Goal: Use online tool/utility: Utilize a website feature to perform a specific function

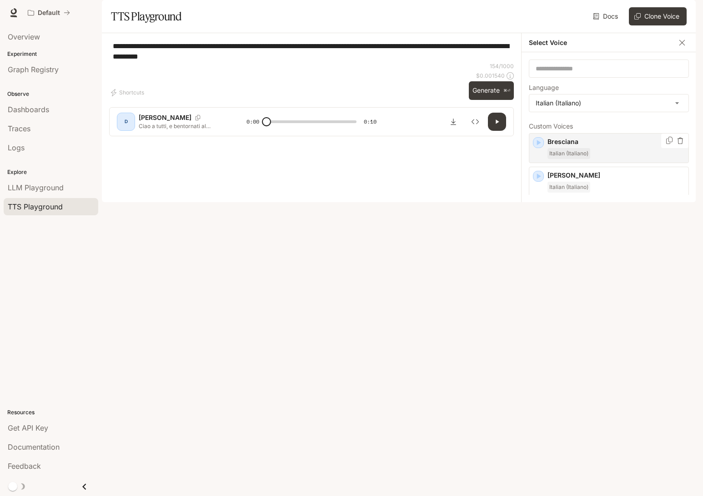
click at [539, 145] on icon "button" at bounding box center [539, 142] width 4 height 5
click at [627, 146] on p "Bresciana" at bounding box center [615, 141] width 137 height 9
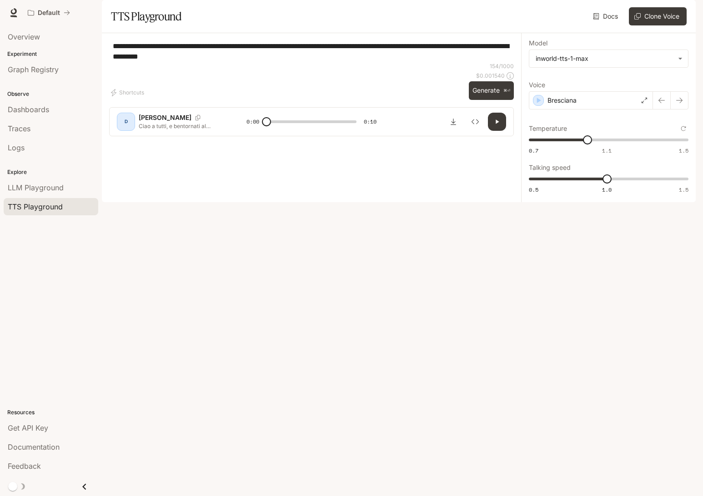
click at [495, 125] on icon "button" at bounding box center [496, 121] width 7 height 7
click at [608, 110] on div "Bresciana" at bounding box center [591, 100] width 124 height 18
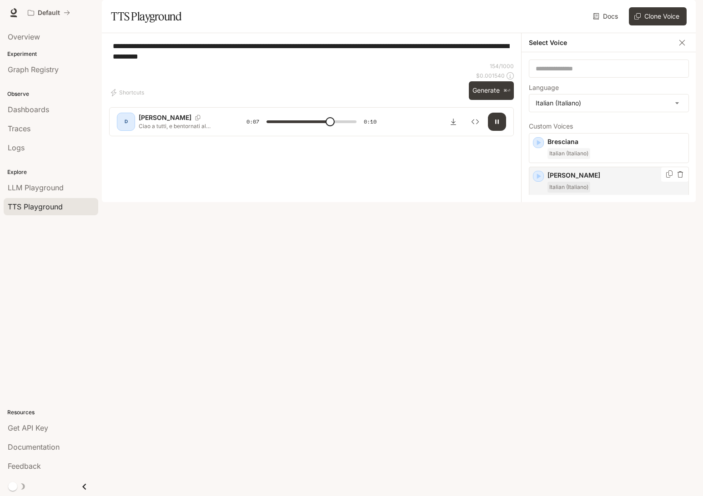
click at [616, 193] on div "Italian (Italiano)" at bounding box center [615, 187] width 137 height 11
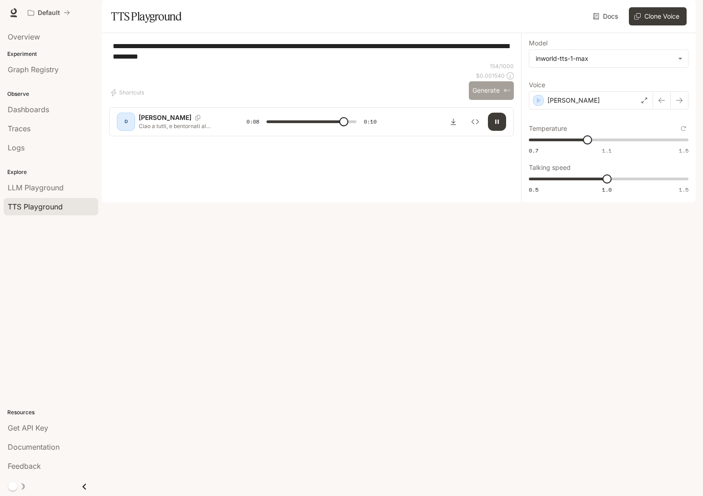
click at [487, 100] on button "Generate ⌘⏎" at bounding box center [491, 90] width 45 height 19
click at [566, 110] on div "[PERSON_NAME]" at bounding box center [591, 100] width 124 height 18
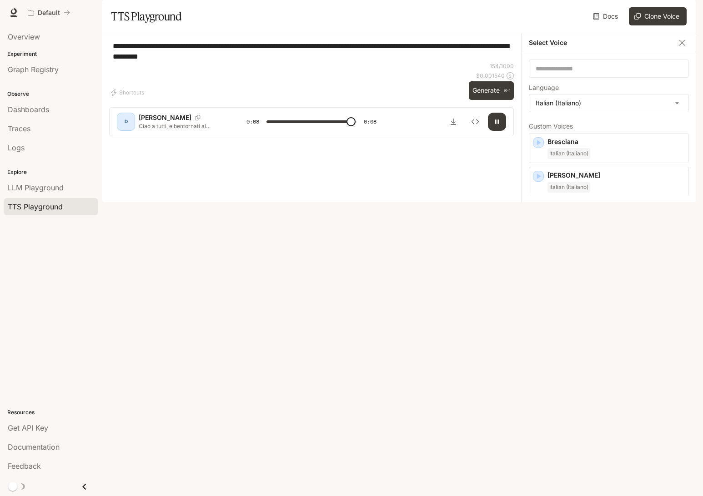
click at [601, 260] on div "matteo2 Italian (Italiano)" at bounding box center [615, 249] width 137 height 22
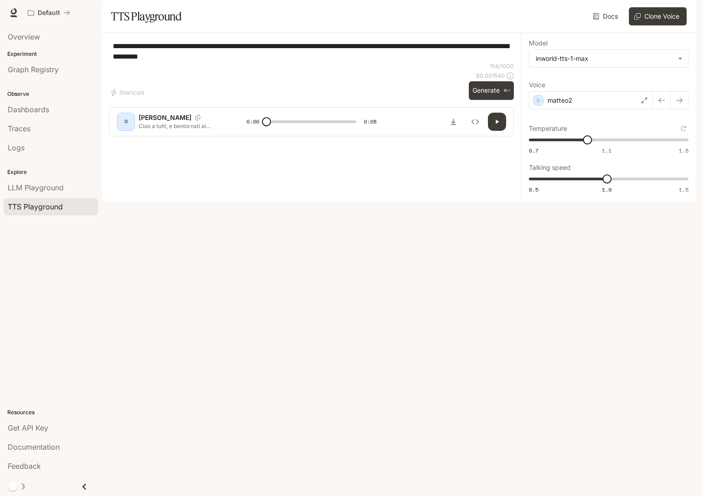
click at [490, 100] on button "Generate ⌘⏎" at bounding box center [491, 90] width 45 height 19
click at [583, 110] on div "matteo2" at bounding box center [591, 100] width 124 height 18
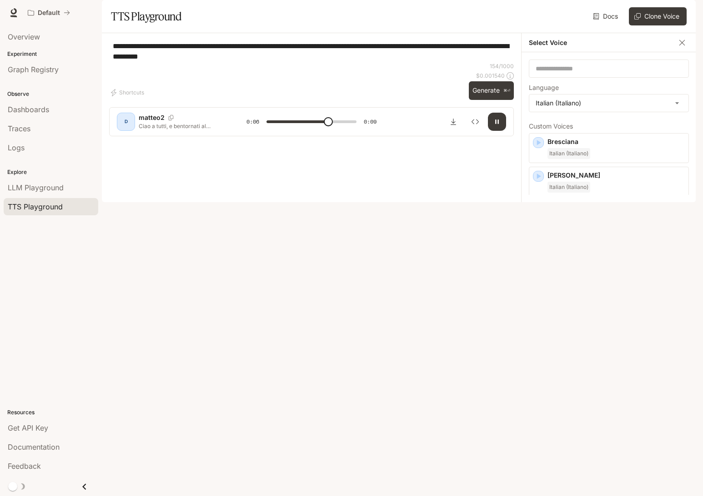
click at [622, 281] on p "[PERSON_NAME]" at bounding box center [615, 276] width 137 height 9
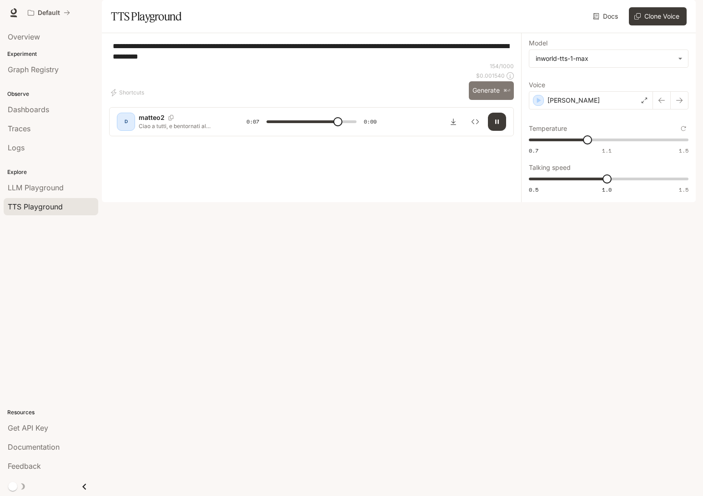
click at [489, 100] on button "Generate ⌘⏎" at bounding box center [491, 90] width 45 height 19
click at [601, 110] on div "[PERSON_NAME]" at bounding box center [591, 100] width 124 height 18
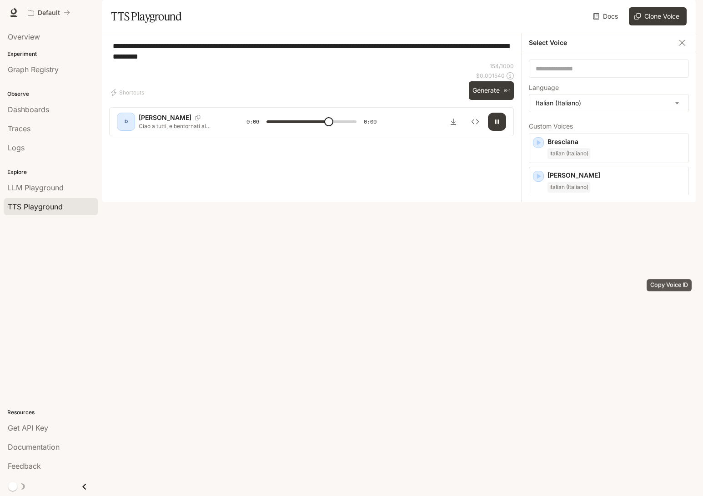
click at [668, 279] on icon "Copy Voice ID" at bounding box center [669, 274] width 6 height 7
type input "*"
